Goal: Task Accomplishment & Management: Complete application form

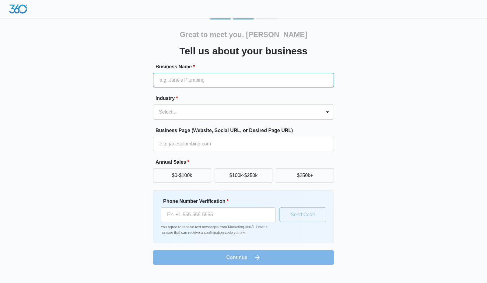
click at [200, 78] on input "Business Name *" at bounding box center [243, 80] width 181 height 15
type input "E&M Solutions LLC Custom Cabinets"
type input "[PHONE_NUMBER]"
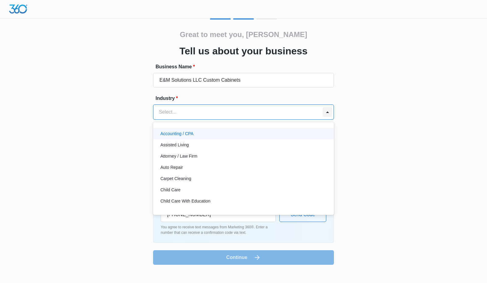
click at [329, 112] on div at bounding box center [327, 112] width 10 height 10
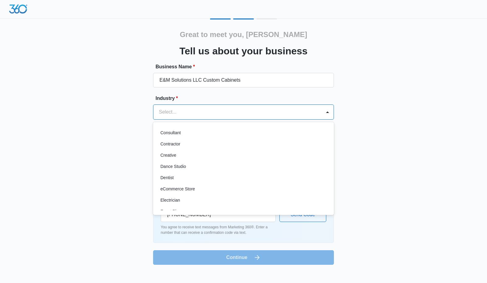
scroll to position [91, 0]
click at [175, 143] on p "Contractor" at bounding box center [170, 144] width 20 height 6
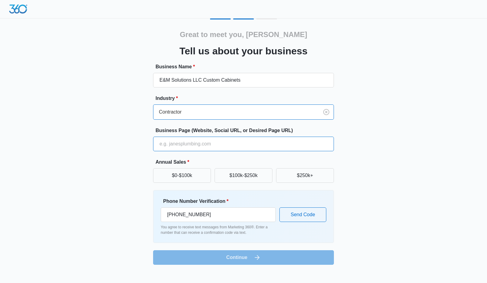
click at [211, 144] on input "Business Page (Website, Social URL, or Desired Page URL)" at bounding box center [243, 144] width 181 height 15
type input "[DOMAIN_NAME]"
click at [184, 178] on button "$0-$100k" at bounding box center [182, 175] width 58 height 15
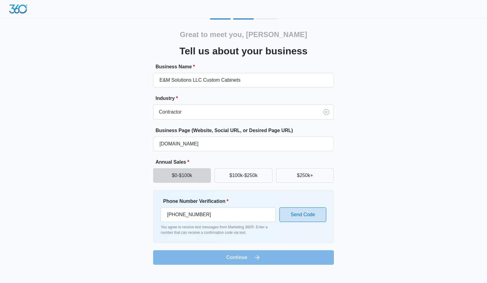
click at [307, 216] on button "Send Code" at bounding box center [302, 215] width 47 height 15
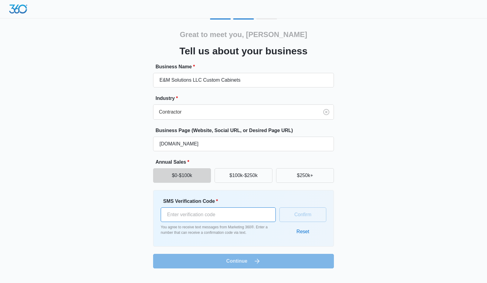
click at [213, 215] on input "SMS Verification Code *" at bounding box center [218, 215] width 115 height 15
type input "763859"
click at [309, 217] on button "Confirm" at bounding box center [302, 215] width 47 height 15
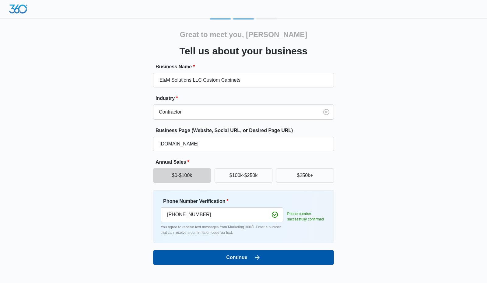
click at [235, 258] on button "Continue" at bounding box center [243, 258] width 181 height 15
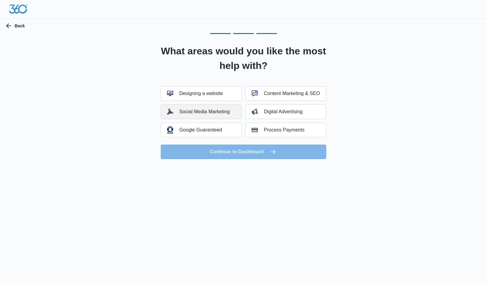
click at [213, 113] on div "Social Media Marketing" at bounding box center [198, 112] width 63 height 6
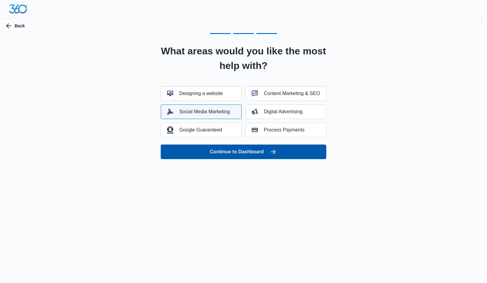
click at [244, 154] on button "Continue to Dashboard" at bounding box center [243, 152] width 165 height 15
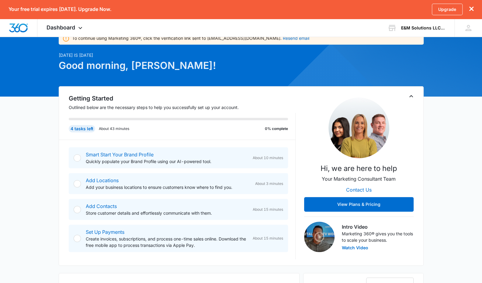
scroll to position [30, 0]
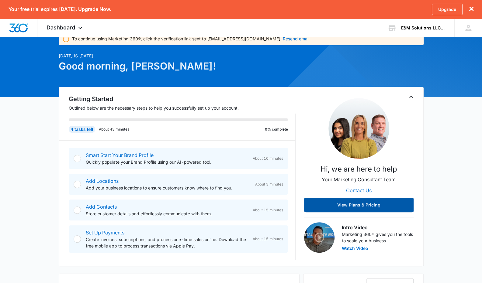
click at [360, 206] on button "View Plans & Pricing" at bounding box center [358, 205] width 109 height 15
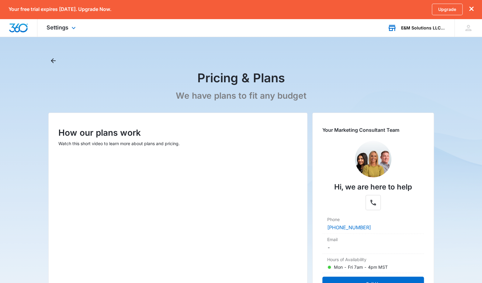
click at [394, 29] on icon at bounding box center [392, 28] width 7 height 5
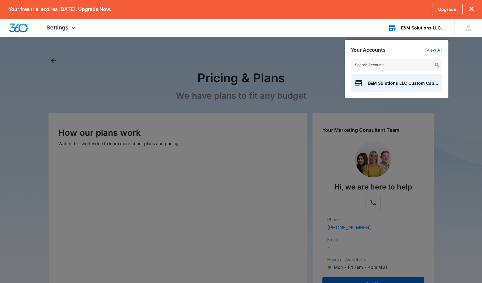
click at [397, 64] on input "text" at bounding box center [396, 65] width 91 height 12
click at [390, 83] on span "E&M Solutions LLC Custom Cabinets" at bounding box center [403, 83] width 71 height 5
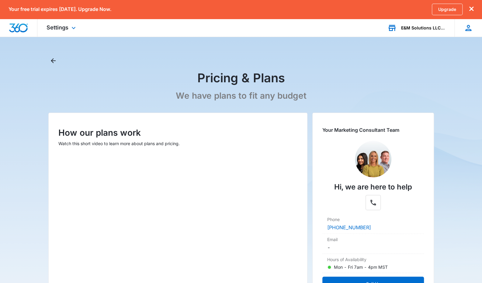
click at [467, 26] on icon at bounding box center [468, 28] width 6 height 6
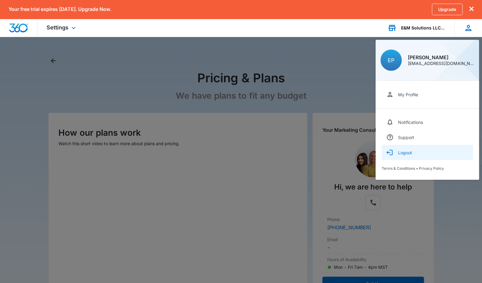
click at [406, 153] on div "Logout" at bounding box center [405, 152] width 14 height 5
